Goal: Information Seeking & Learning: Compare options

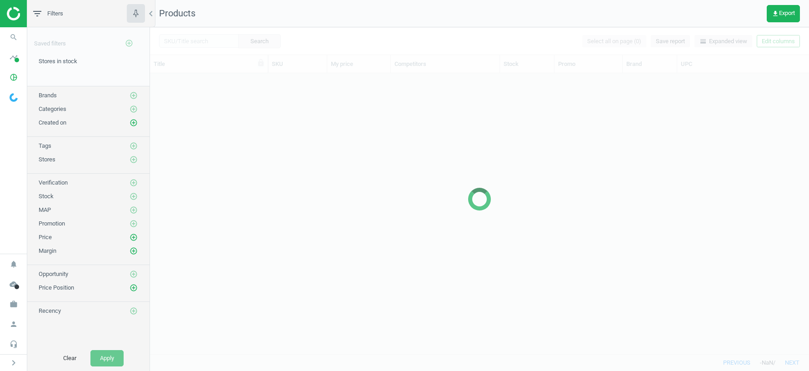
scroll to position [281, 659]
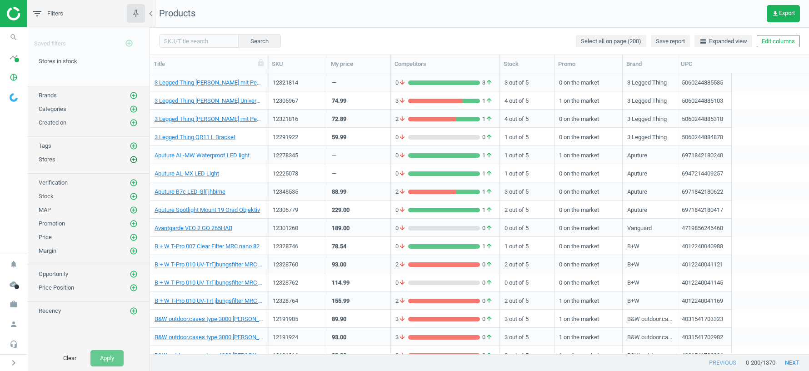
click at [134, 159] on icon "add_circle_outline" at bounding box center [134, 159] width 8 height 8
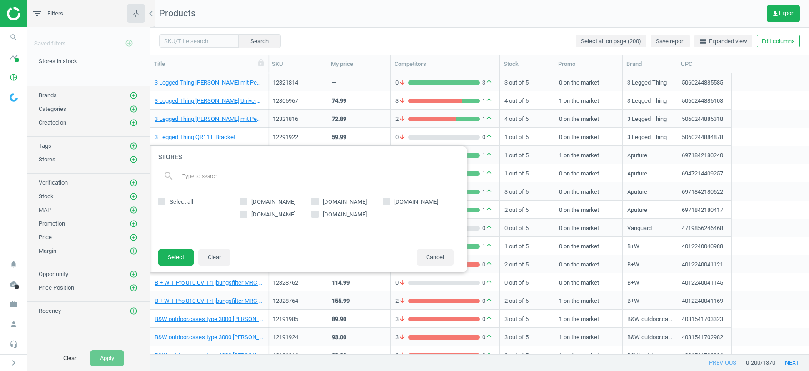
click at [316, 215] on input "[DOMAIN_NAME]" at bounding box center [315, 214] width 6 height 6
checkbox input "true"
click at [185, 254] on button "Select" at bounding box center [175, 257] width 35 height 16
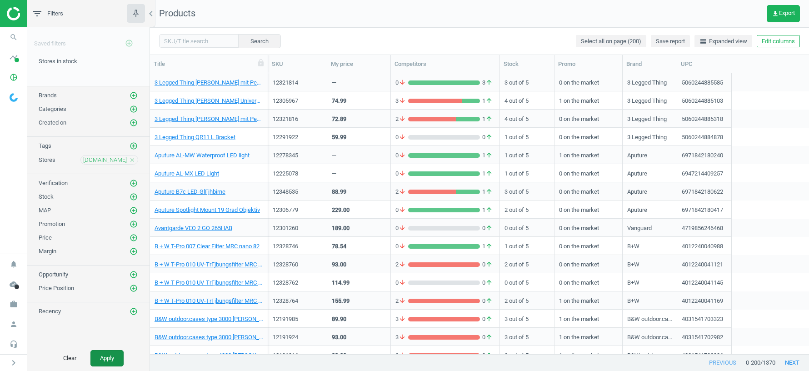
click at [104, 359] on button "Apply" at bounding box center [106, 358] width 33 height 16
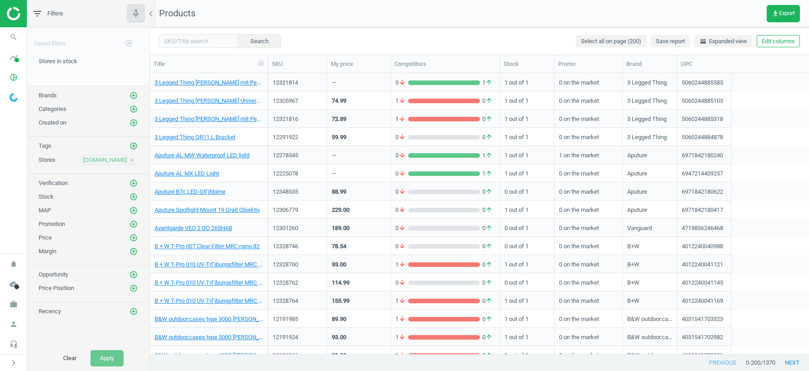
click at [357, 102] on div "74.99" at bounding box center [359, 100] width 54 height 16
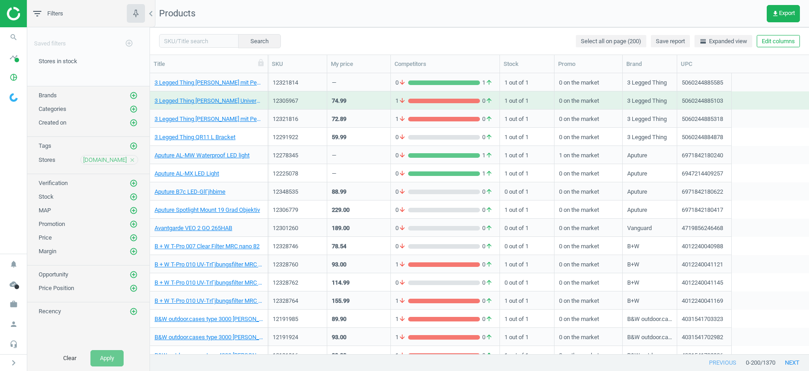
click at [357, 102] on div "74.99" at bounding box center [359, 100] width 54 height 16
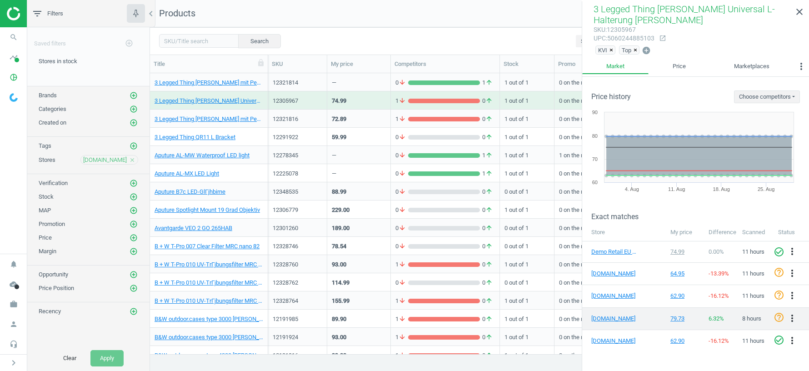
scroll to position [50, 0]
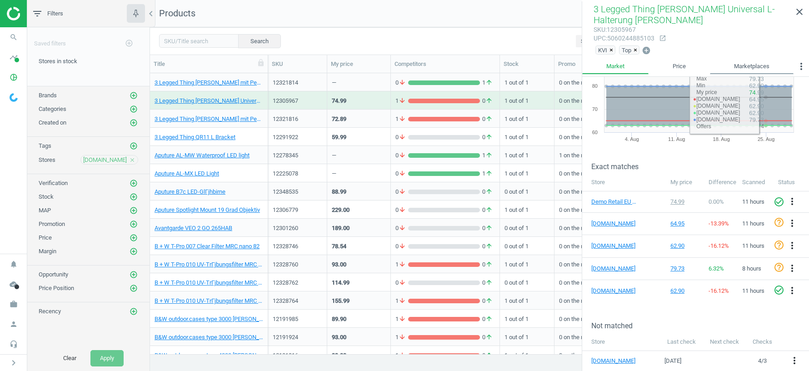
click at [761, 67] on link "Marketplaces" at bounding box center [752, 66] width 84 height 15
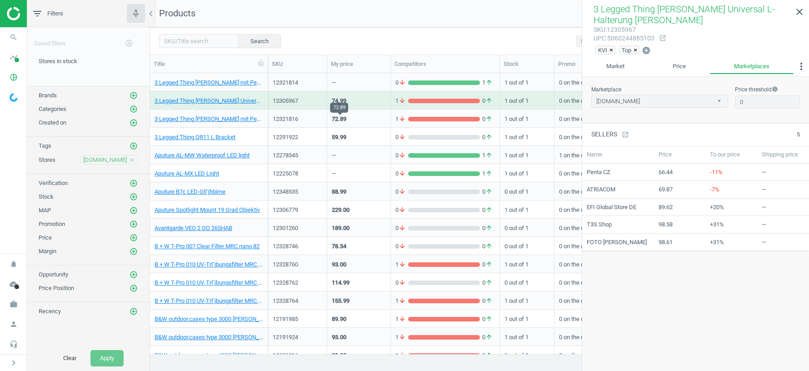
click at [342, 117] on div "72.89" at bounding box center [339, 119] width 15 height 8
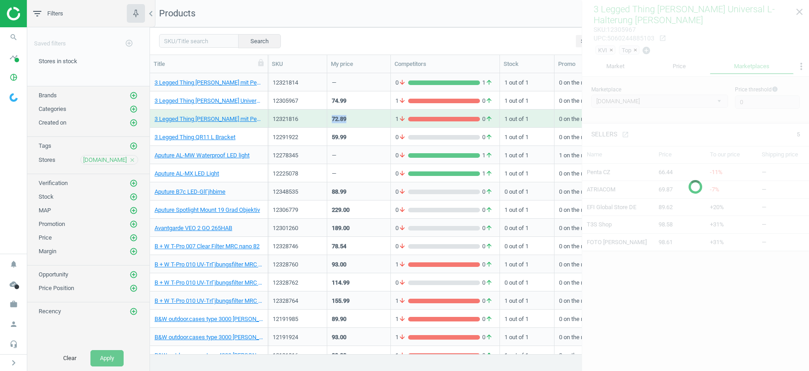
click at [342, 117] on div "72.89" at bounding box center [339, 119] width 15 height 8
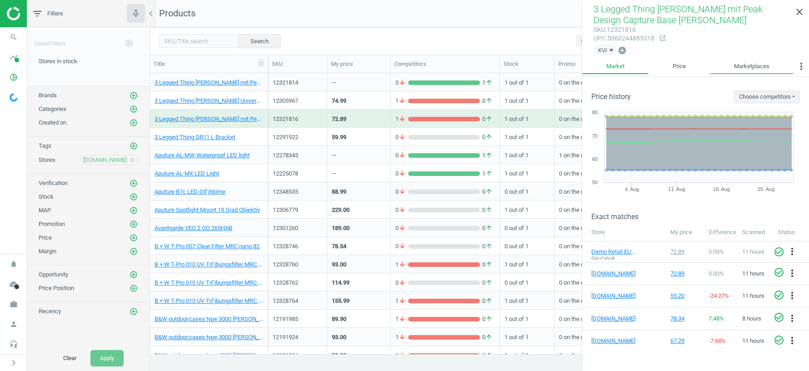
click at [760, 67] on link "Marketplaces" at bounding box center [752, 66] width 84 height 15
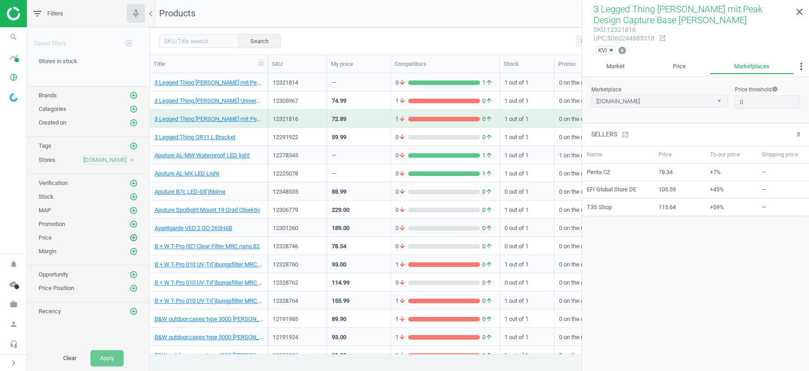
click at [134, 234] on icon "add_circle_outline" at bounding box center [134, 238] width 8 height 8
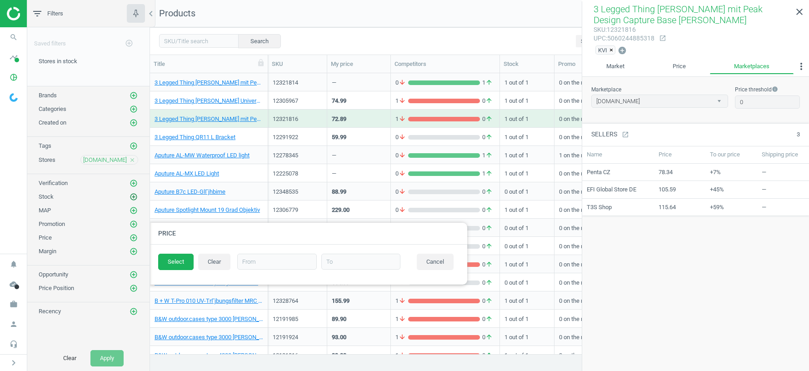
click at [134, 193] on icon "add_circle_outline" at bounding box center [134, 197] width 8 height 8
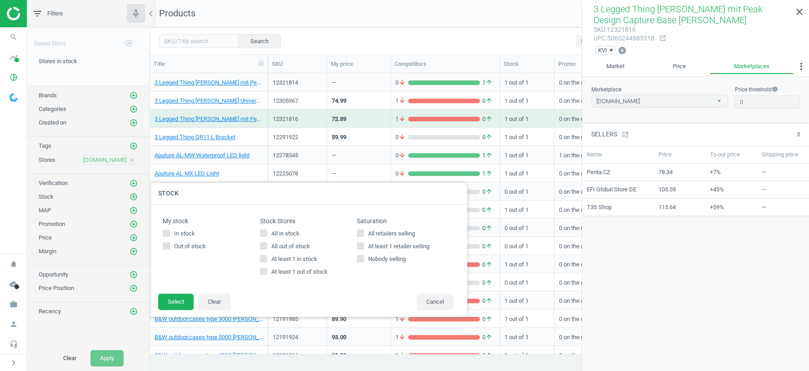
click at [262, 257] on input "At least 1 in stock" at bounding box center [263, 258] width 6 height 6
checkbox input "true"
click at [178, 302] on button "Select" at bounding box center [175, 302] width 35 height 16
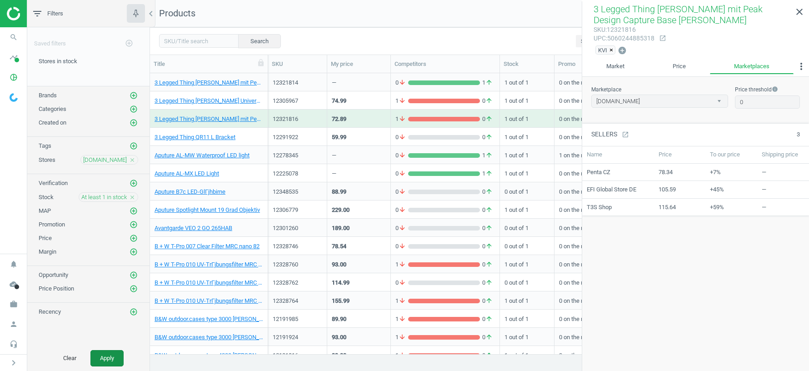
click at [112, 357] on button "Apply" at bounding box center [106, 358] width 33 height 16
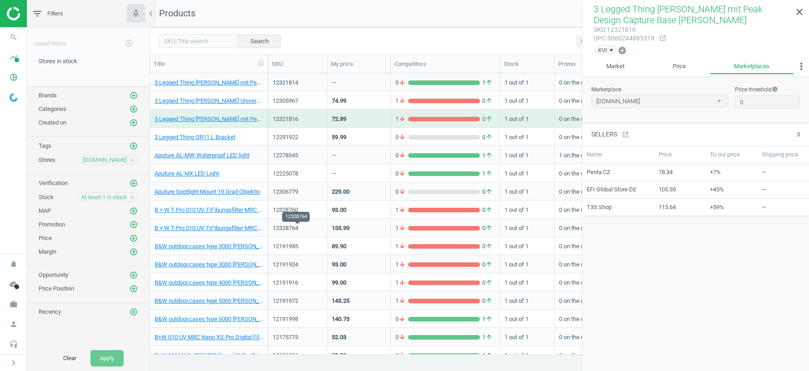
click at [281, 230] on div "12328764" at bounding box center [298, 228] width 50 height 8
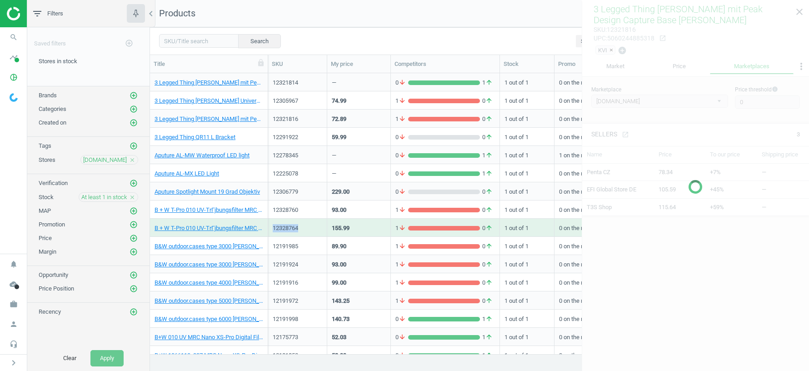
click at [281, 230] on div "12328764" at bounding box center [298, 228] width 50 height 8
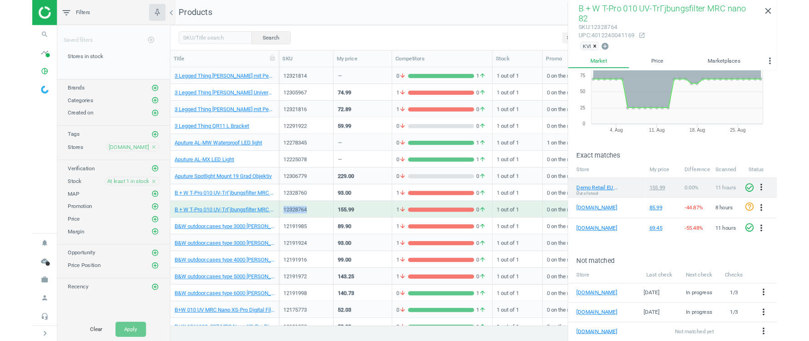
scroll to position [47, 0]
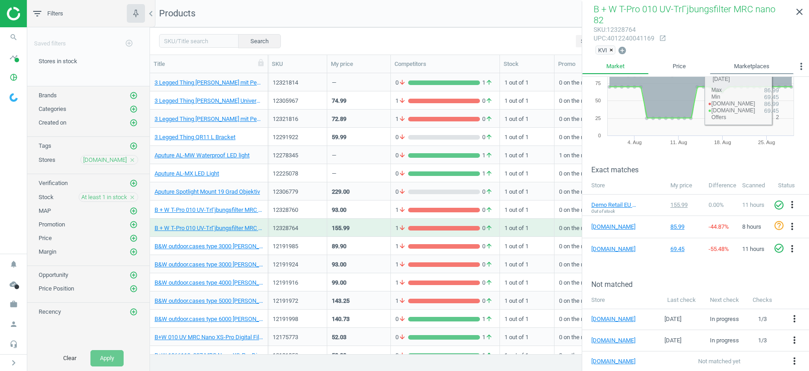
click at [758, 64] on link "Marketplaces" at bounding box center [752, 66] width 84 height 15
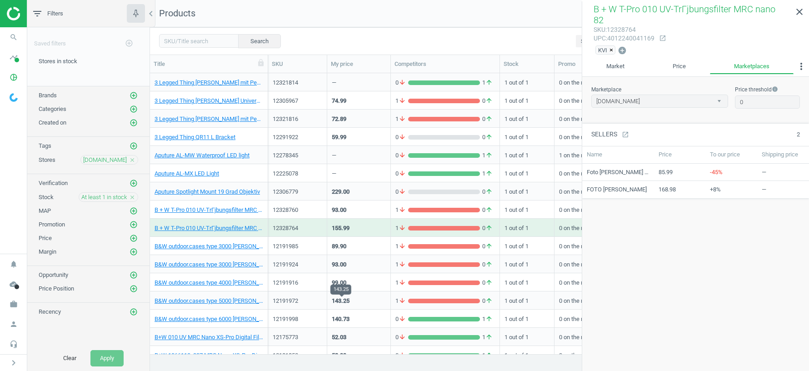
click at [342, 298] on div "143.25" at bounding box center [341, 301] width 18 height 8
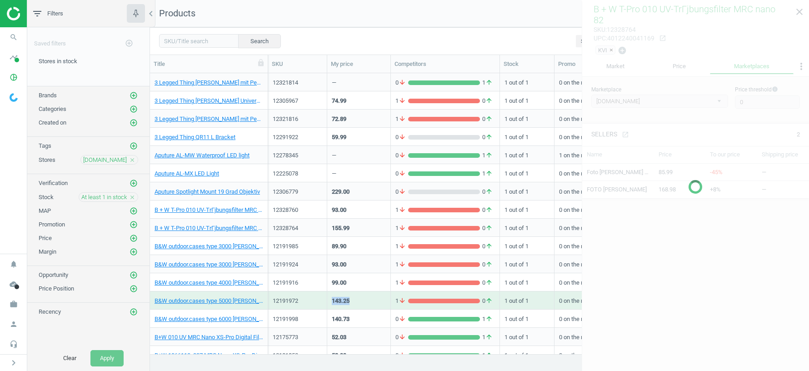
click at [342, 298] on div "143.25" at bounding box center [341, 301] width 18 height 8
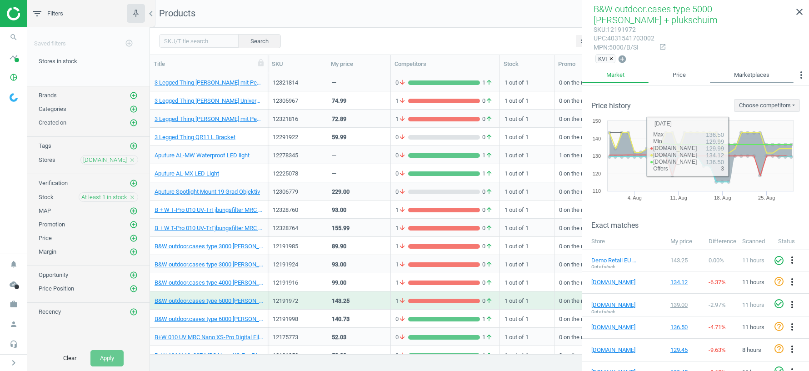
click at [751, 78] on link "Marketplaces" at bounding box center [752, 74] width 84 height 15
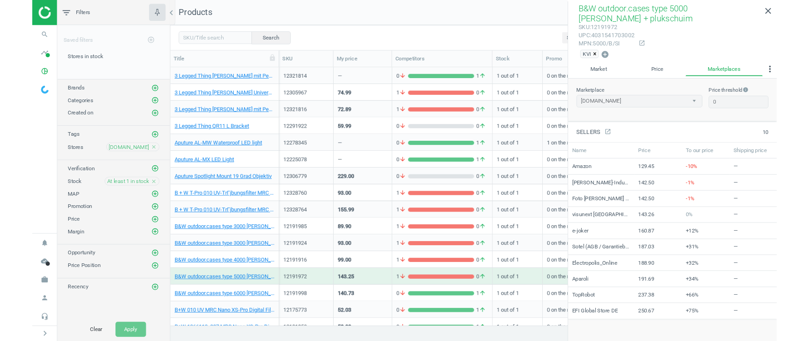
scroll to position [251, 659]
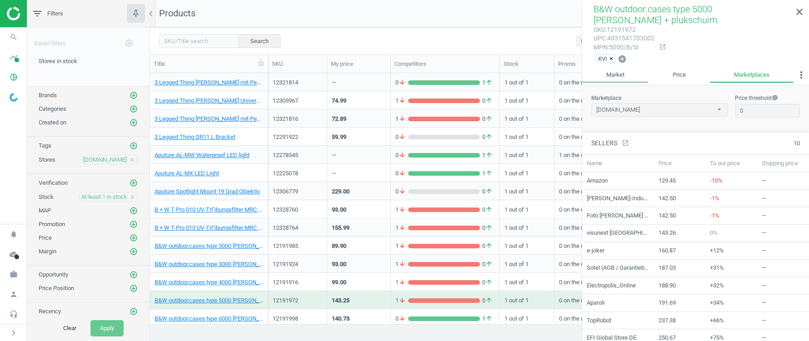
click at [614, 75] on link "Market" at bounding box center [615, 74] width 66 height 15
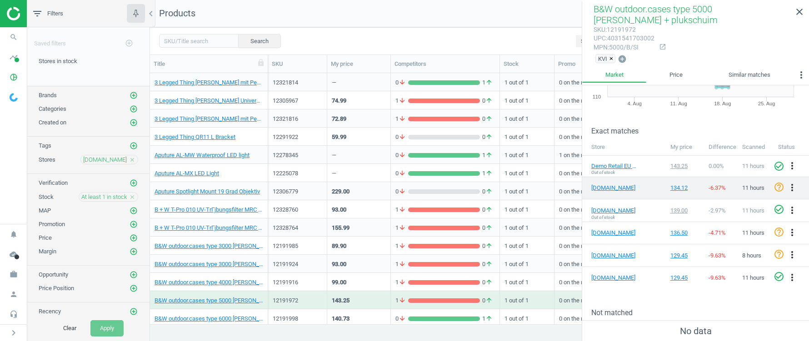
scroll to position [0, 0]
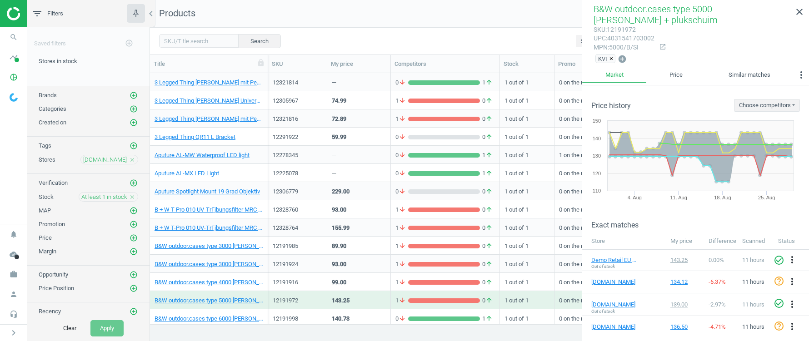
click at [359, 190] on div "229.00" at bounding box center [359, 191] width 54 height 16
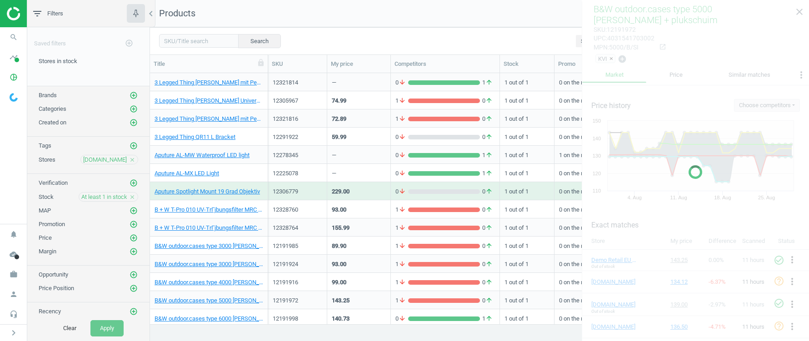
click at [359, 190] on div "229.00" at bounding box center [359, 191] width 54 height 16
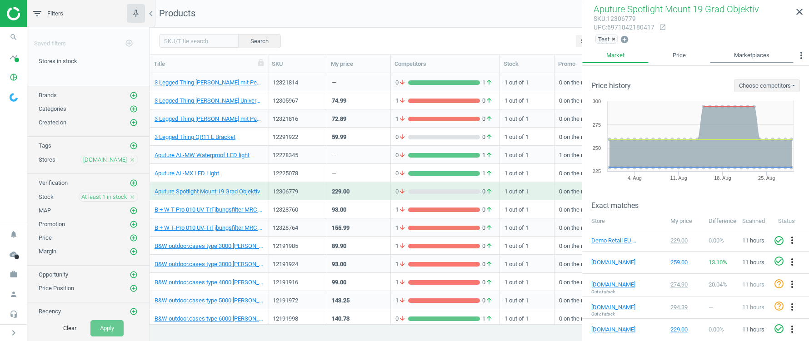
click at [740, 55] on link "Marketplaces" at bounding box center [752, 55] width 84 height 15
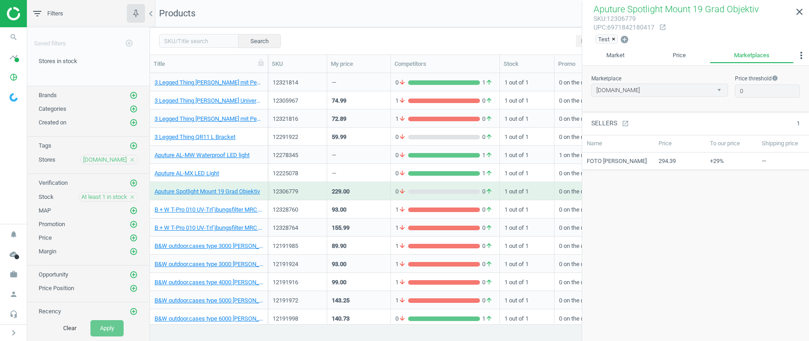
click at [344, 213] on div "93.00" at bounding box center [339, 210] width 15 height 8
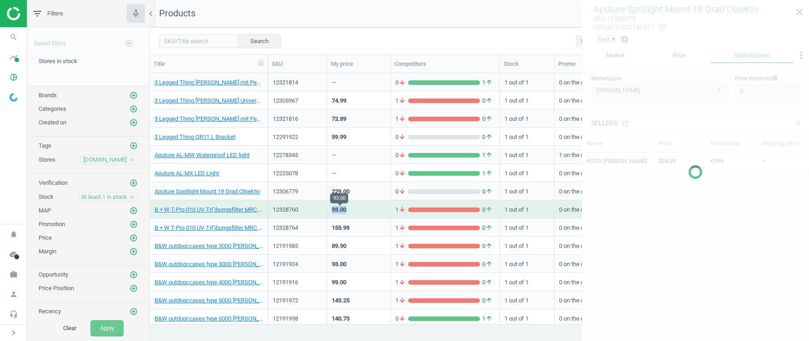
click at [344, 213] on div "93.00" at bounding box center [339, 210] width 15 height 8
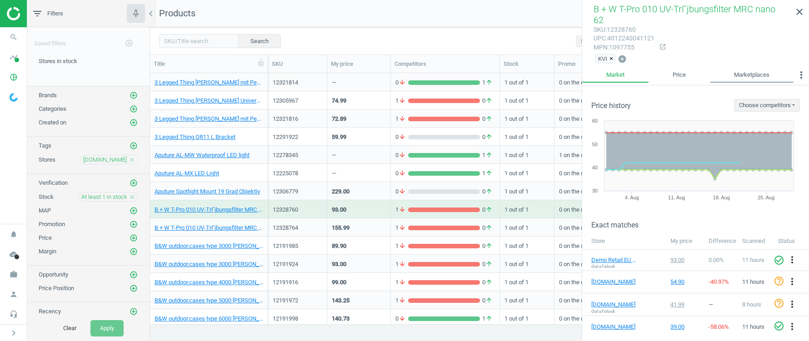
click at [763, 74] on link "Marketplaces" at bounding box center [752, 74] width 84 height 15
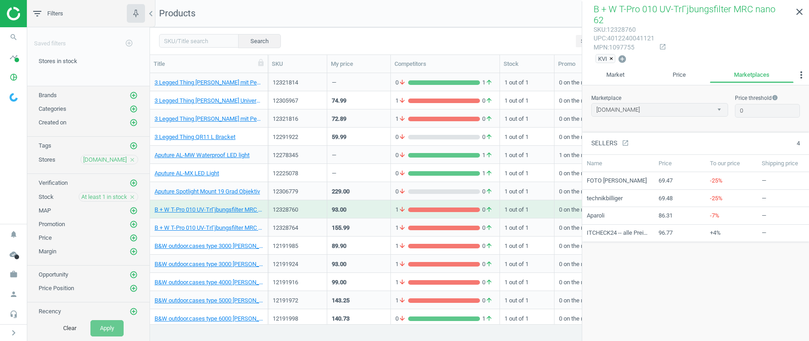
click at [130, 157] on icon "close" at bounding box center [132, 160] width 6 height 6
click at [130, 157] on icon "add_circle_outline" at bounding box center [134, 159] width 8 height 8
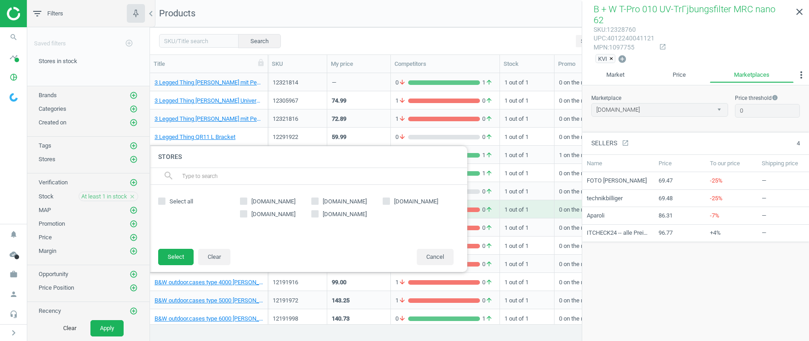
click at [244, 214] on input "[DOMAIN_NAME]" at bounding box center [244, 214] width 6 height 6
checkbox input "true"
click at [168, 262] on button "Select" at bounding box center [175, 257] width 35 height 16
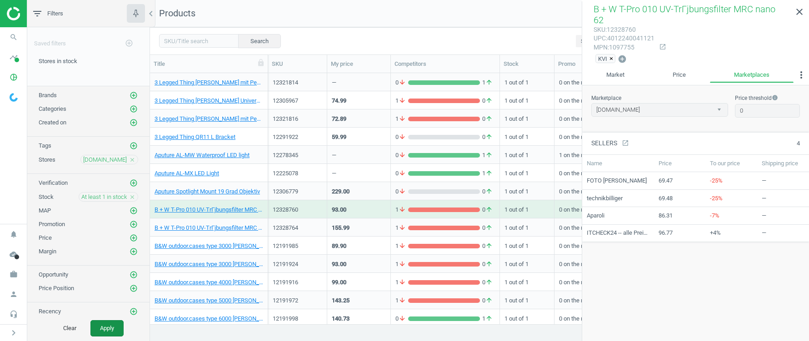
click at [111, 329] on button "Apply" at bounding box center [106, 329] width 33 height 16
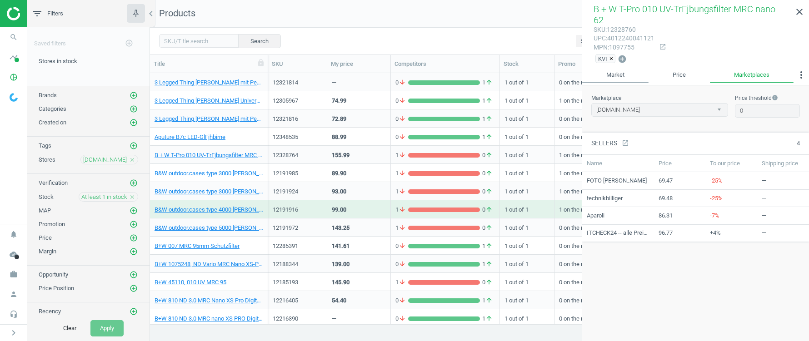
click at [622, 73] on link "Market" at bounding box center [615, 74] width 66 height 15
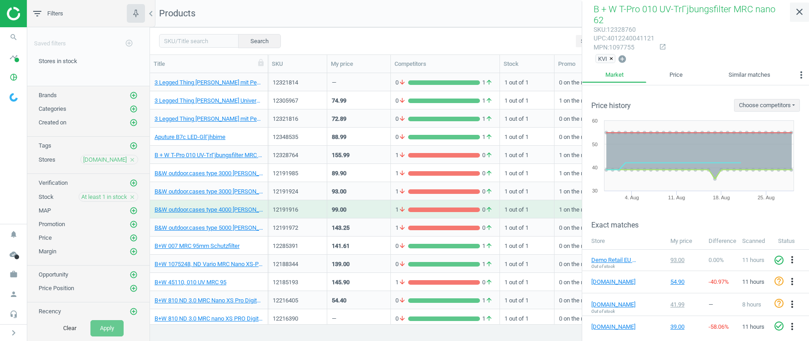
click at [802, 10] on icon "close" at bounding box center [799, 11] width 11 height 11
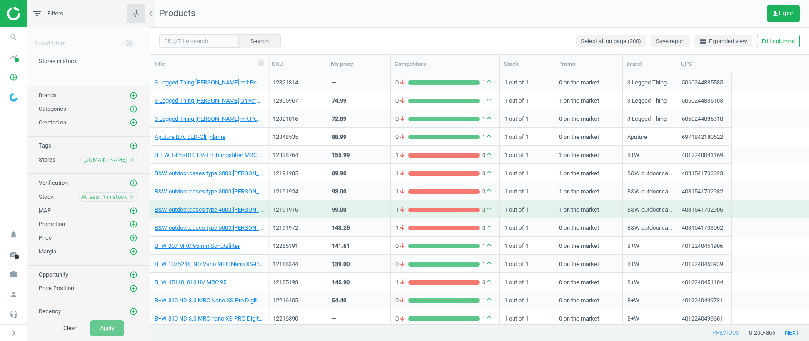
click at [353, 247] on div "141.61" at bounding box center [359, 246] width 54 height 16
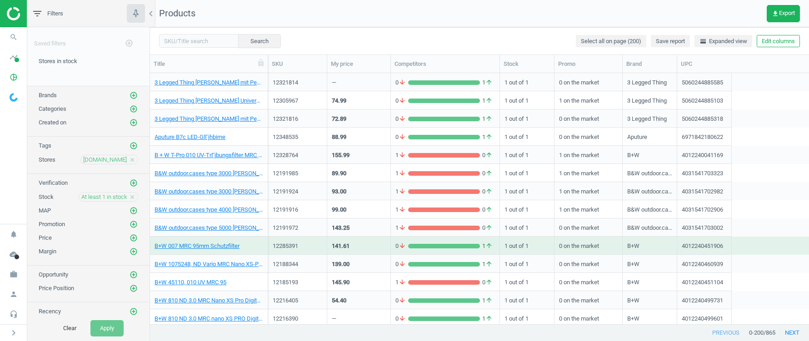
click at [353, 247] on div "141.61" at bounding box center [359, 246] width 54 height 16
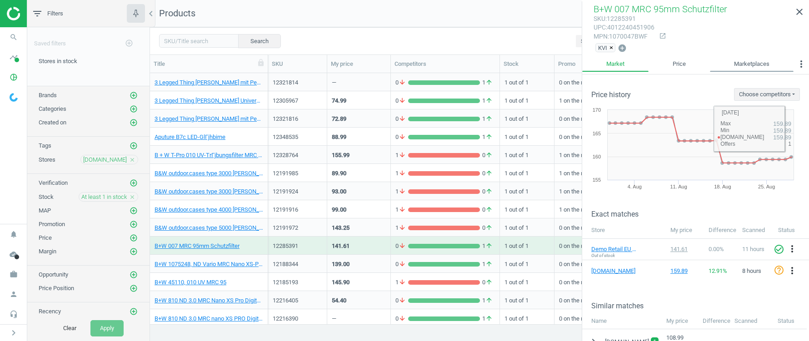
click at [757, 65] on link "Marketplaces" at bounding box center [752, 63] width 84 height 15
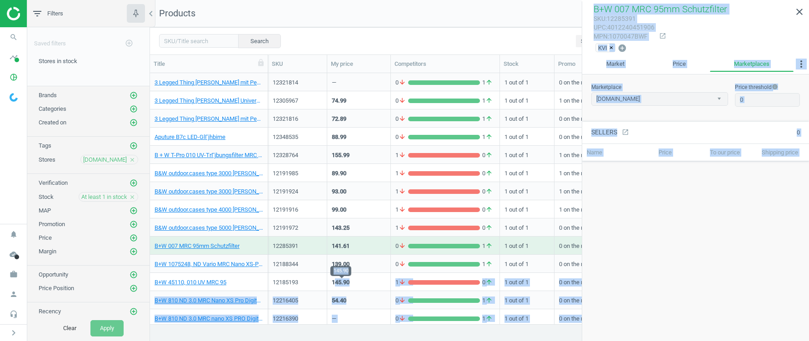
click at [336, 279] on div "145.90" at bounding box center [341, 283] width 18 height 8
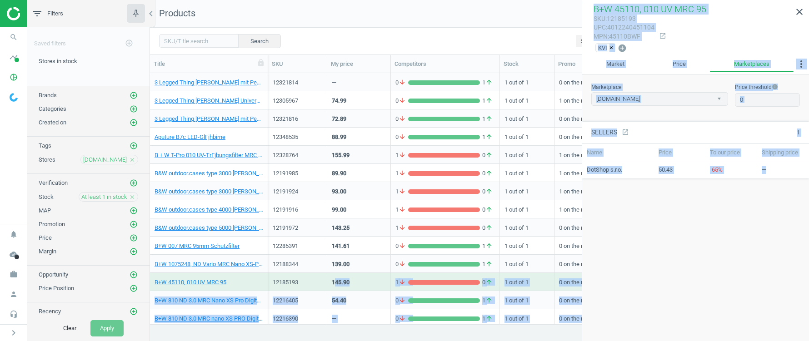
click at [714, 248] on div "Marketplace [DOMAIN_NAME] Price threshold info 0 Sellers open_in_new 1 Name Pri…" at bounding box center [695, 209] width 227 height 268
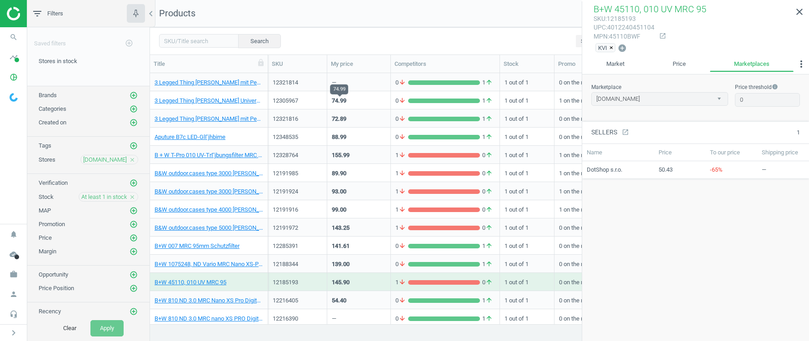
click at [344, 101] on div "74.99" at bounding box center [339, 101] width 15 height 8
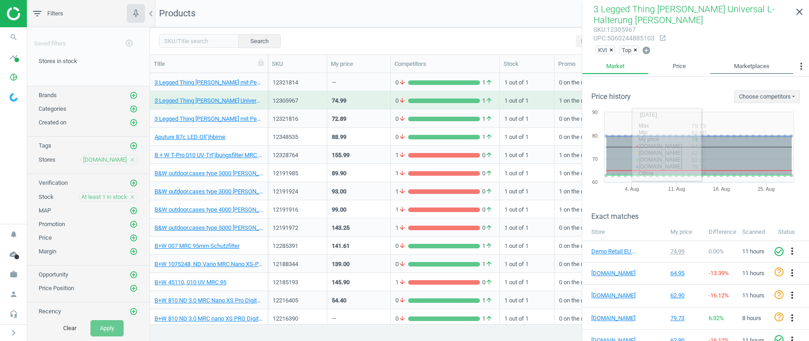
click at [762, 65] on link "Marketplaces" at bounding box center [752, 66] width 84 height 15
